Goal: Information Seeking & Learning: Understand process/instructions

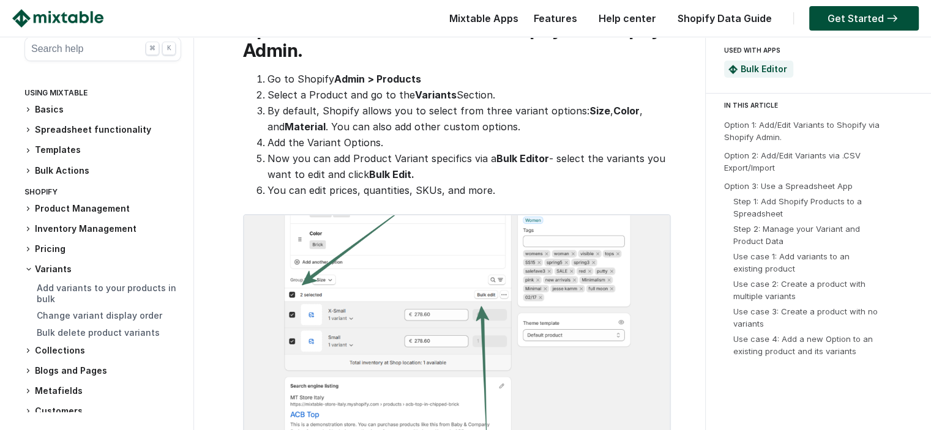
scroll to position [306, 0]
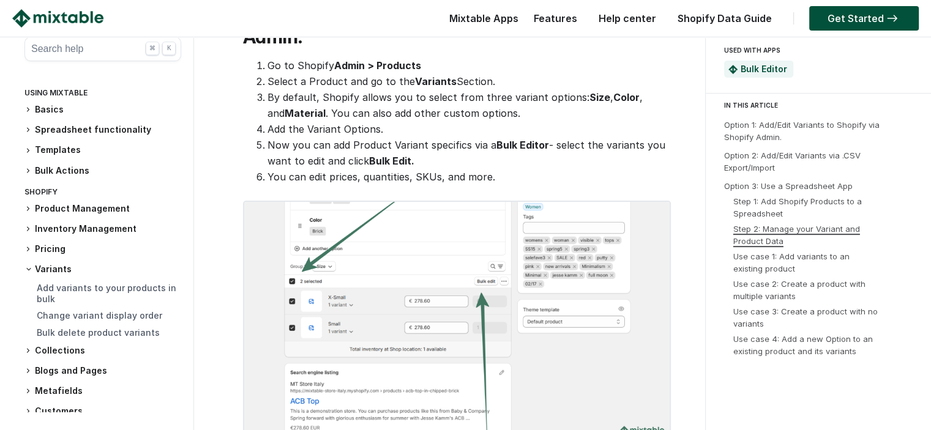
click at [818, 228] on link "Step 2: Manage your Variant and Product Data" at bounding box center [797, 235] width 127 height 22
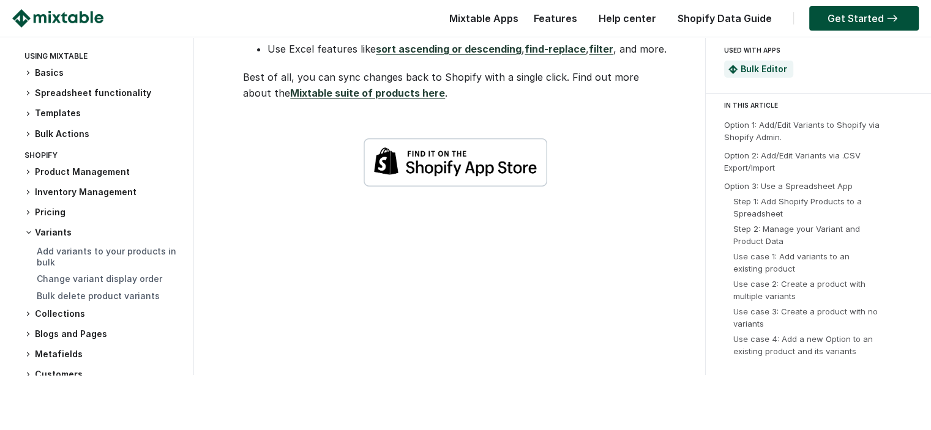
scroll to position [4470, 0]
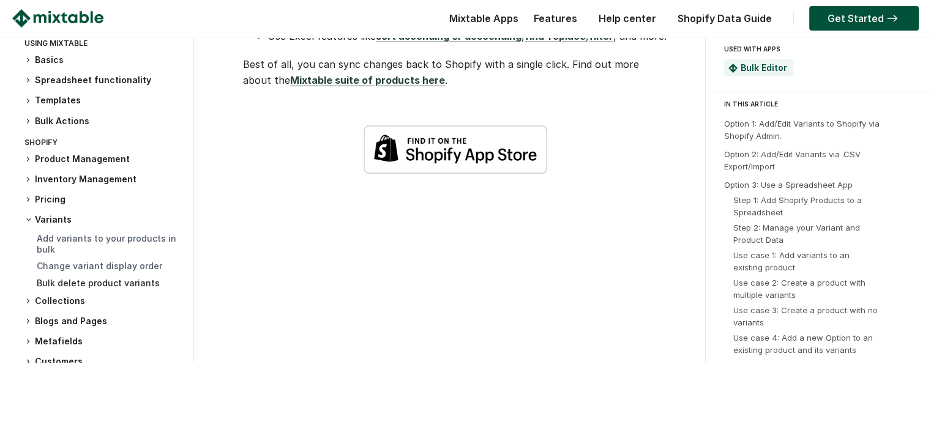
click at [75, 288] on link "Bulk delete product variants" at bounding box center [98, 283] width 123 height 10
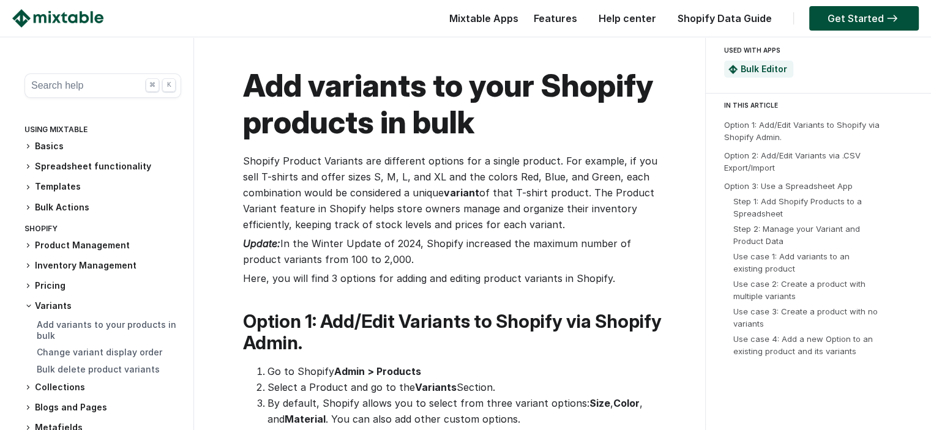
scroll to position [4470, 0]
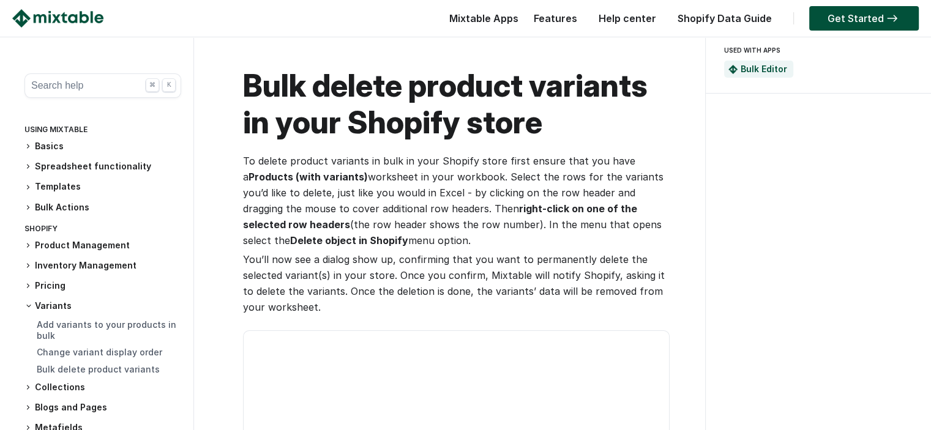
click at [51, 307] on h3 "Variants" at bounding box center [102, 306] width 157 height 12
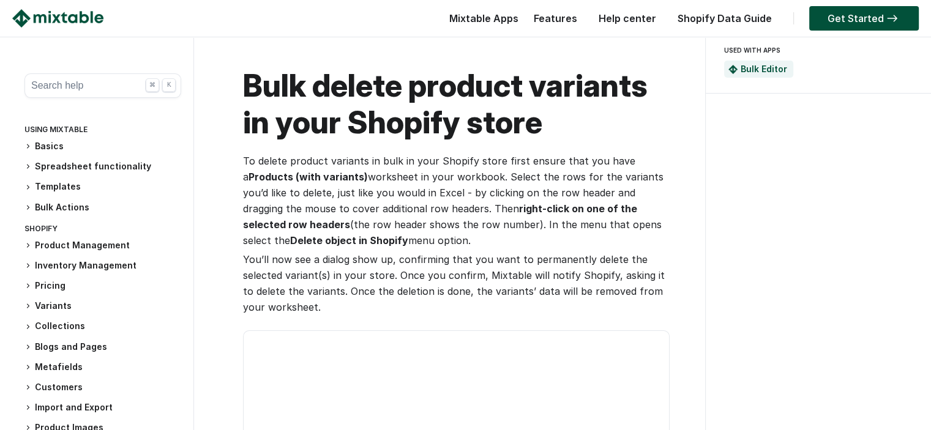
click at [51, 307] on h3 "Variants" at bounding box center [102, 306] width 157 height 13
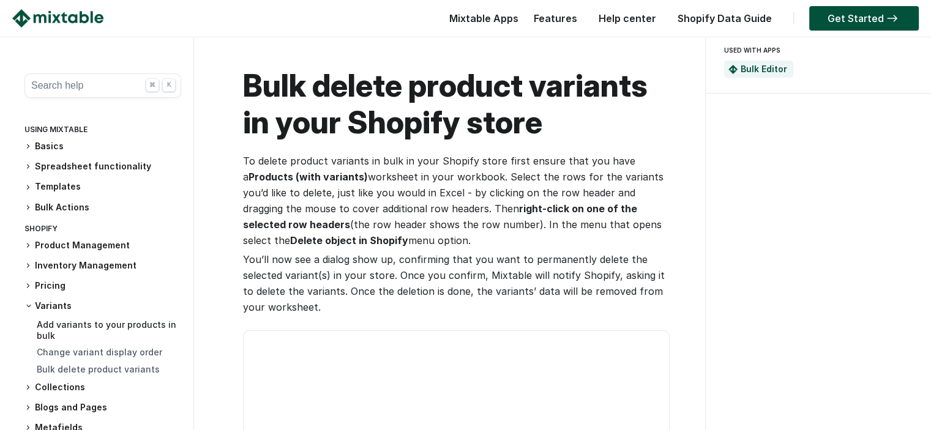
click at [116, 329] on link "Add variants to your products in bulk" at bounding box center [107, 330] width 140 height 21
